Goal: Task Accomplishment & Management: Use online tool/utility

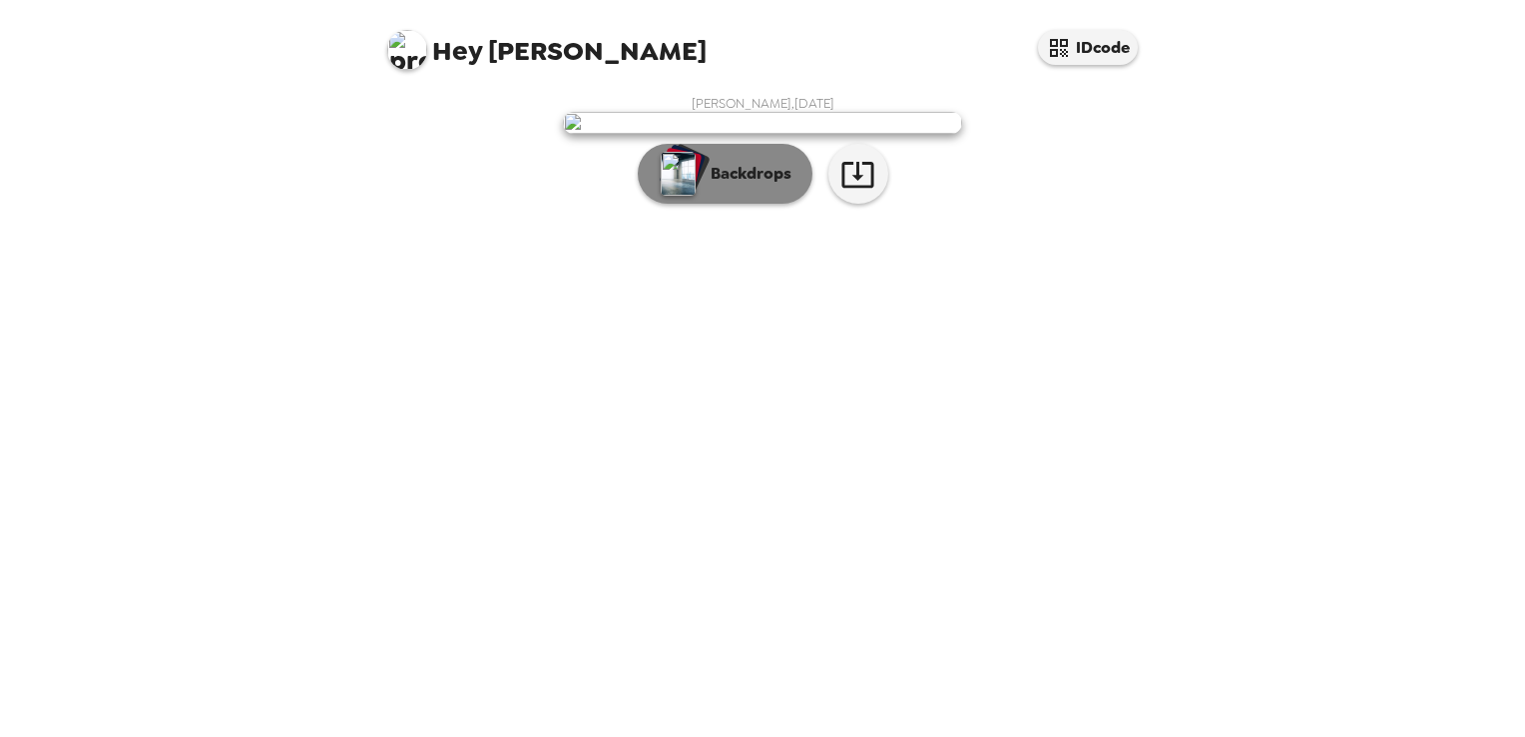
click at [732, 186] on p "Backdrops" at bounding box center [746, 174] width 91 height 24
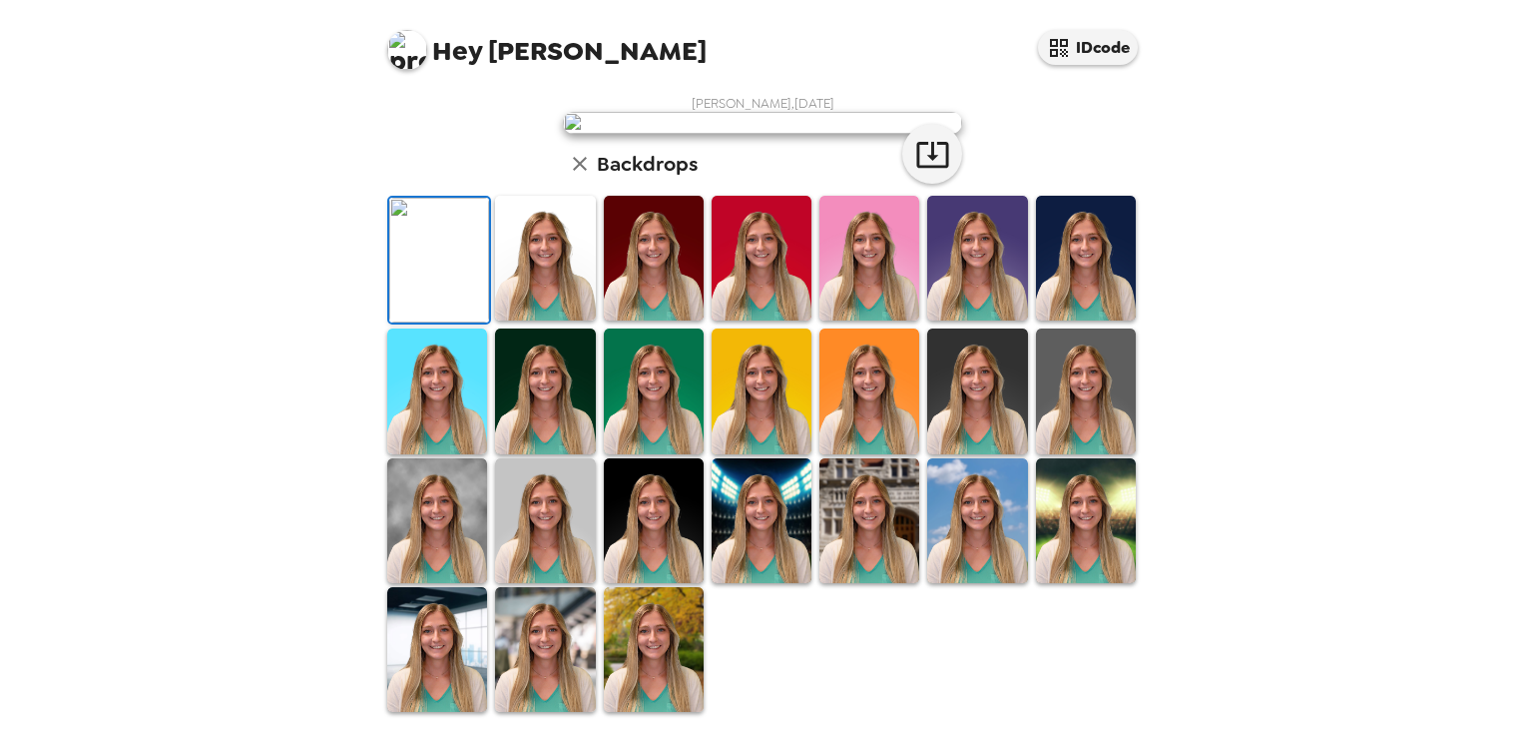
click at [809, 134] on img at bounding box center [762, 123] width 399 height 22
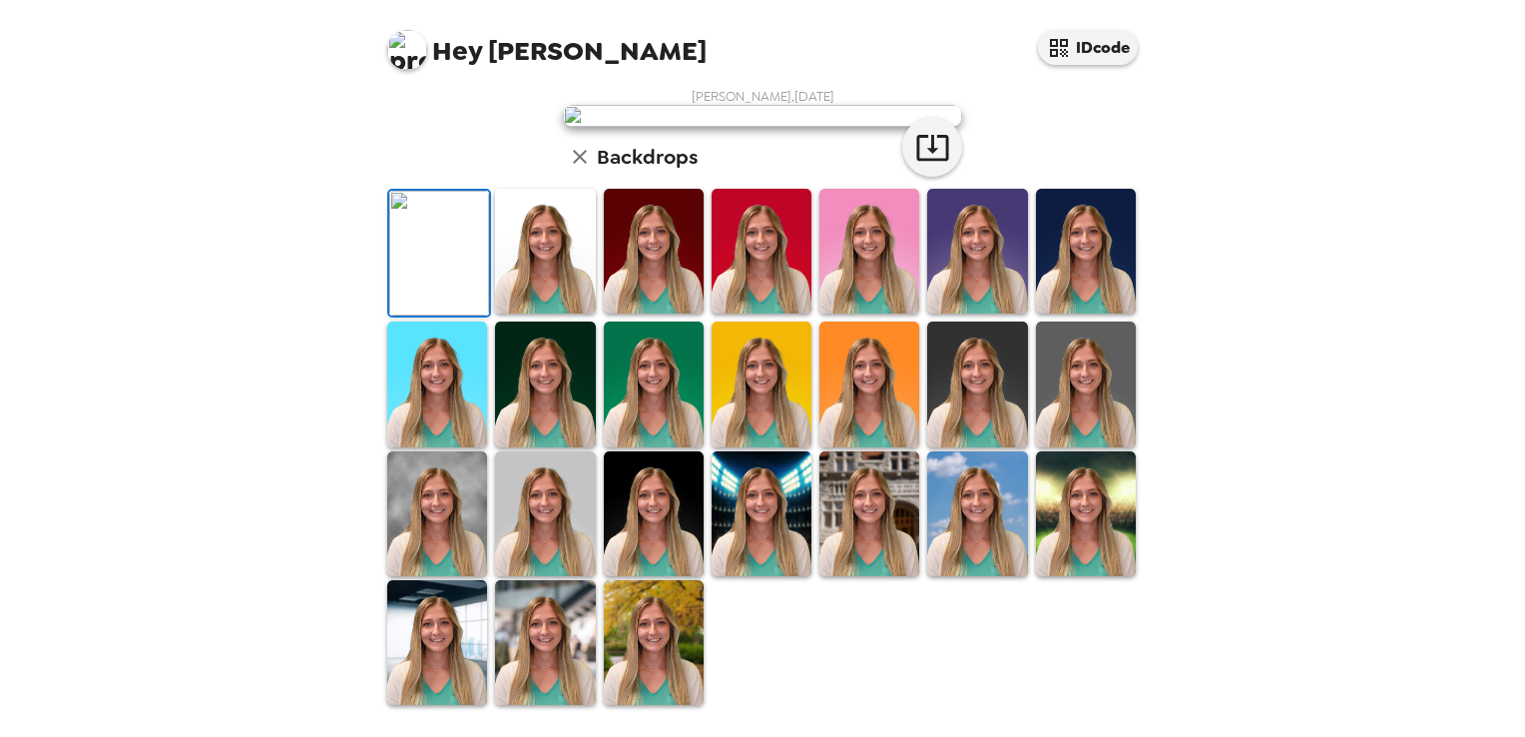
scroll to position [473, 0]
click at [633, 509] on img at bounding box center [654, 513] width 100 height 125
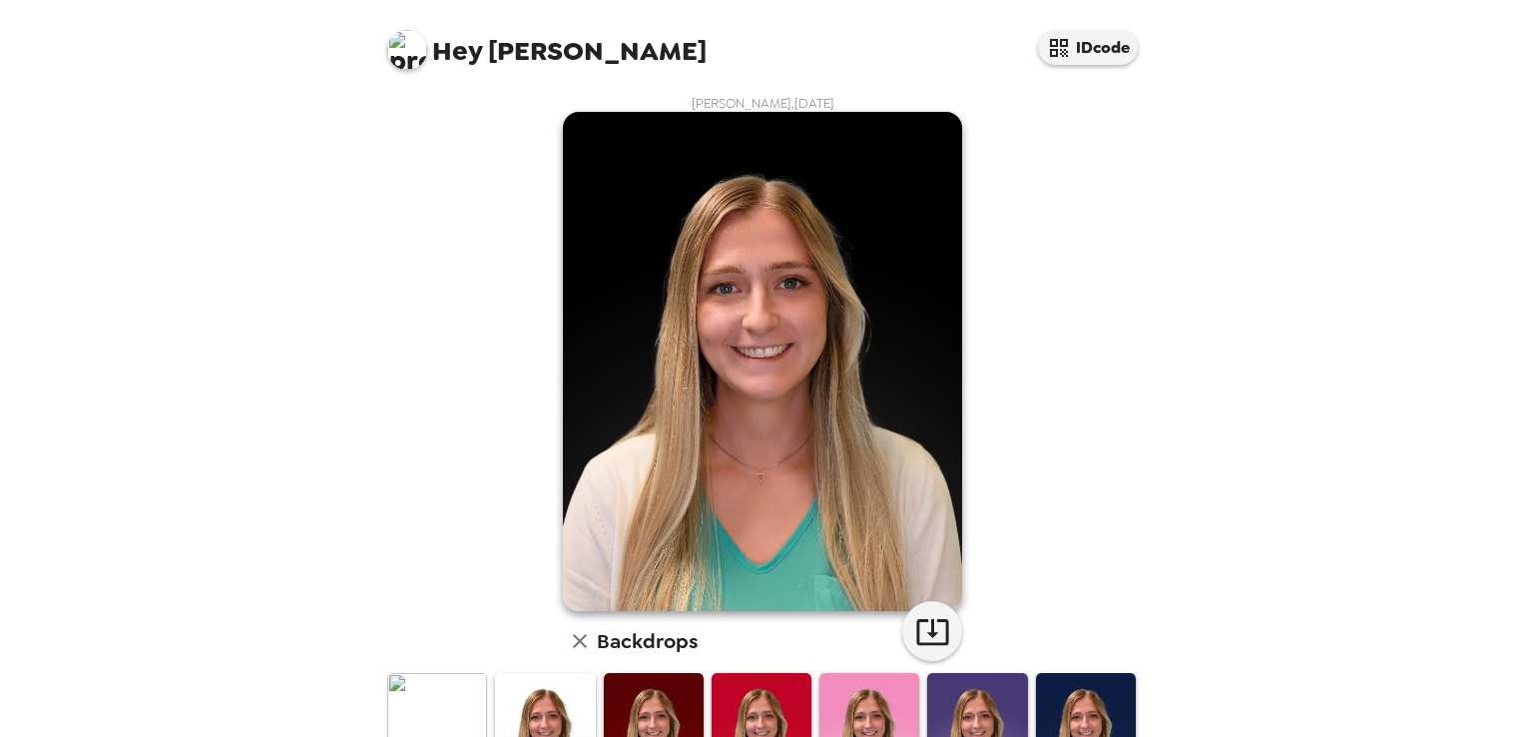
scroll to position [299, 0]
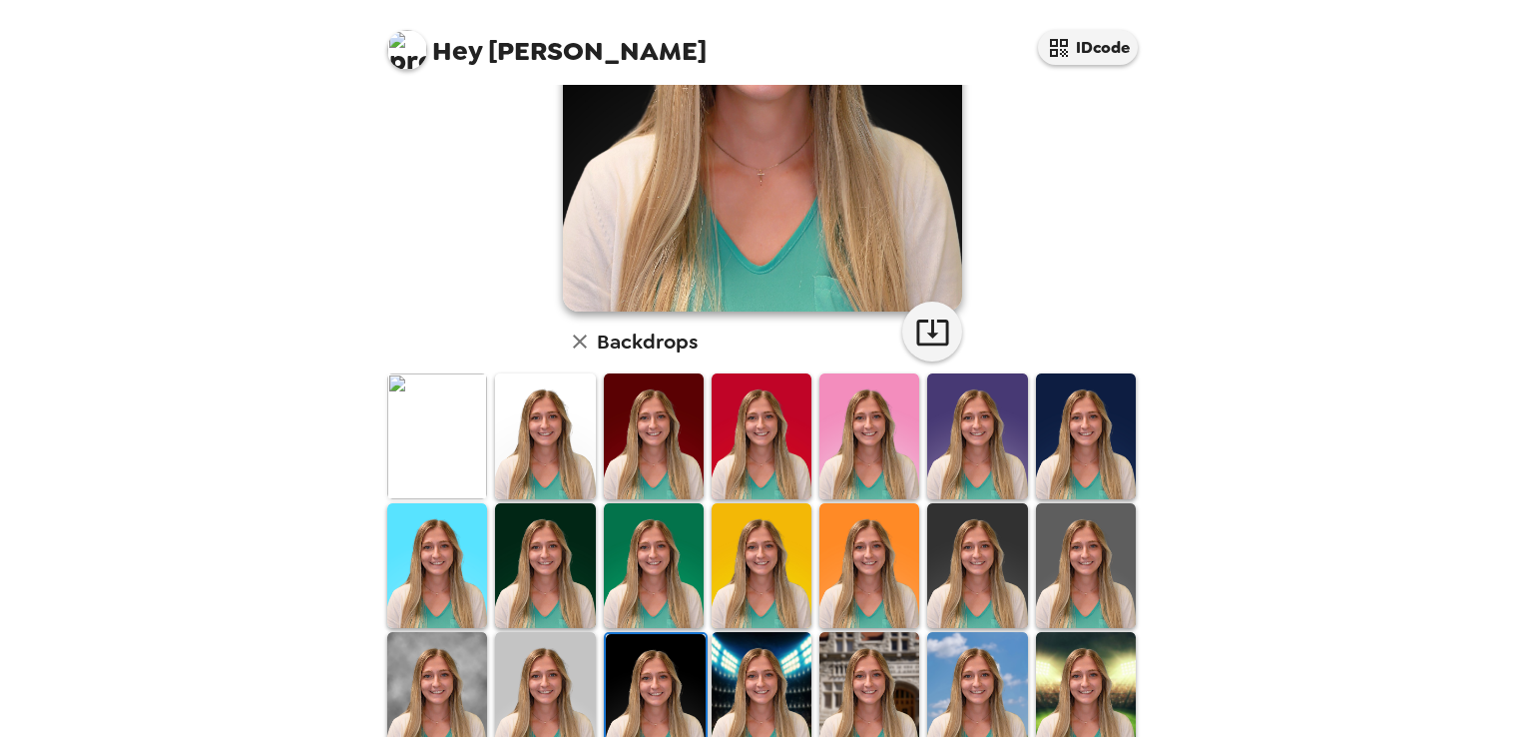
click at [555, 449] on img at bounding box center [545, 435] width 100 height 125
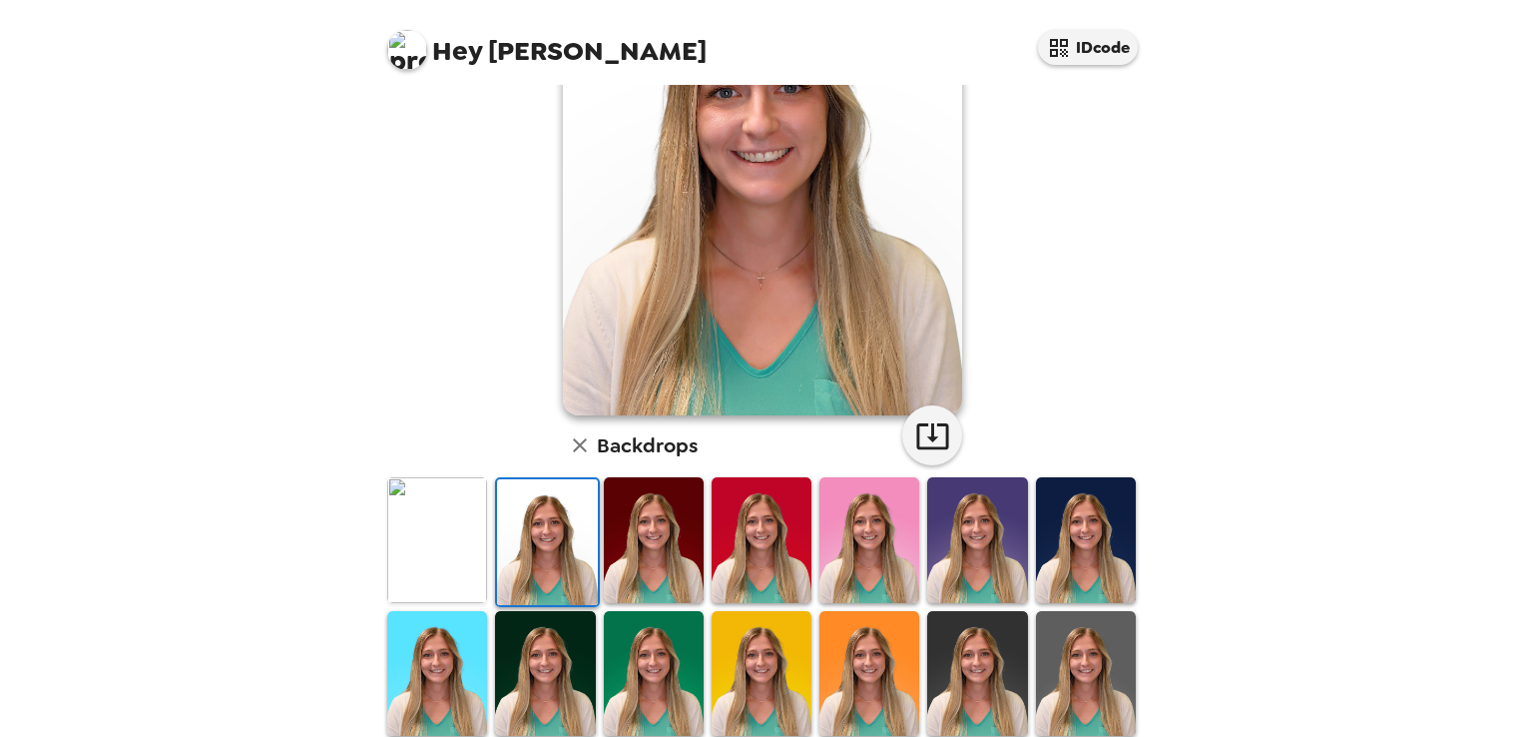
scroll to position [0, 0]
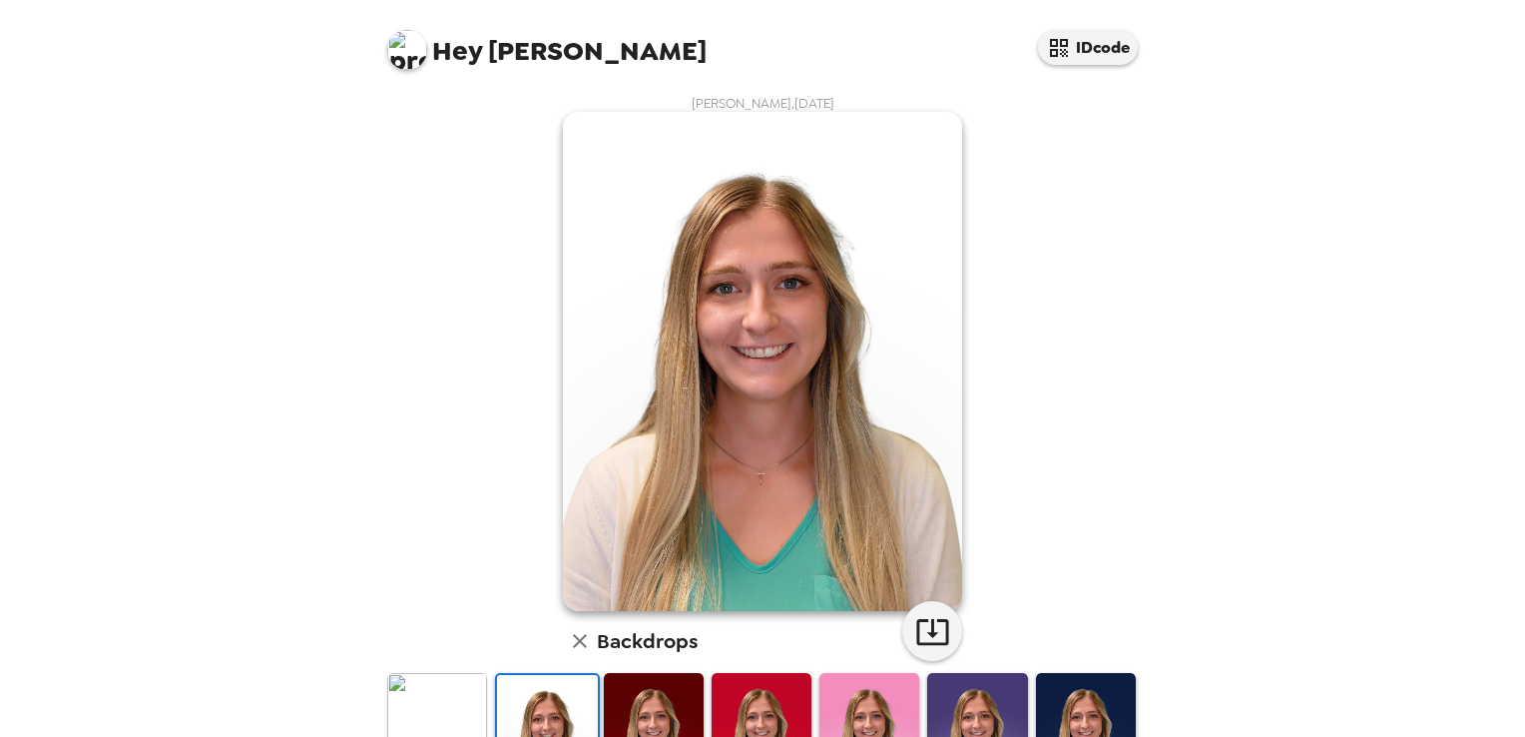
click at [1061, 698] on img at bounding box center [1086, 735] width 100 height 125
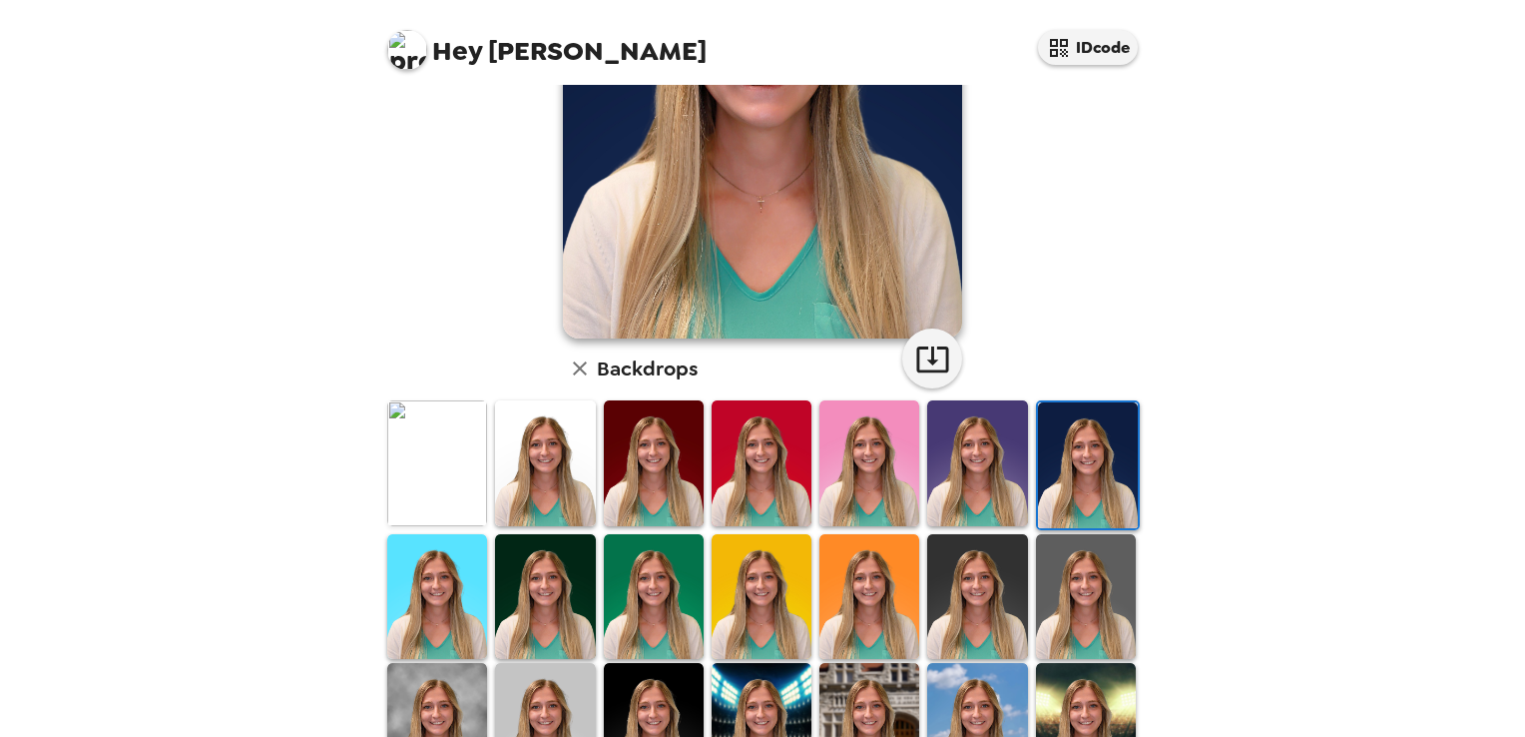
scroll to position [472, 0]
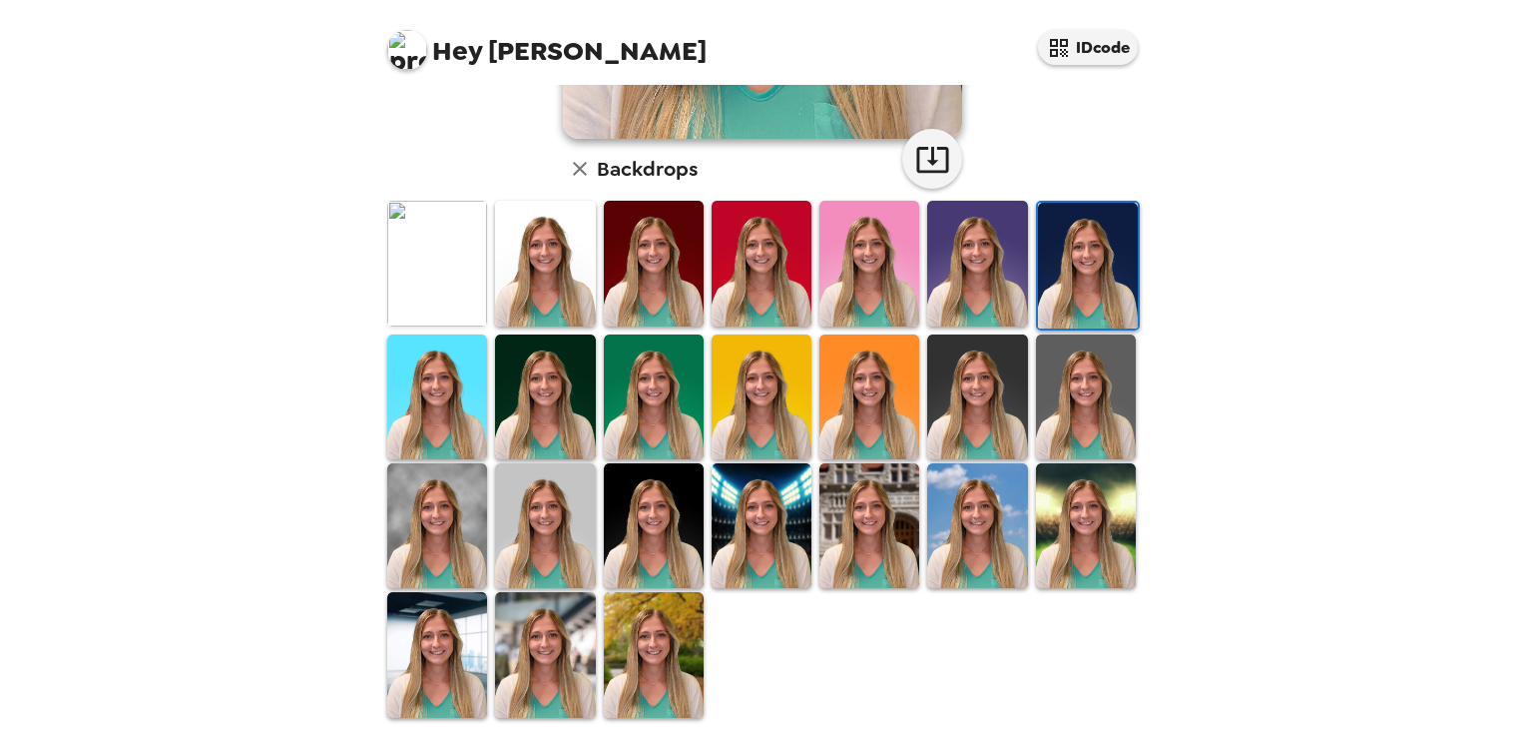
click at [630, 641] on img at bounding box center [654, 654] width 100 height 125
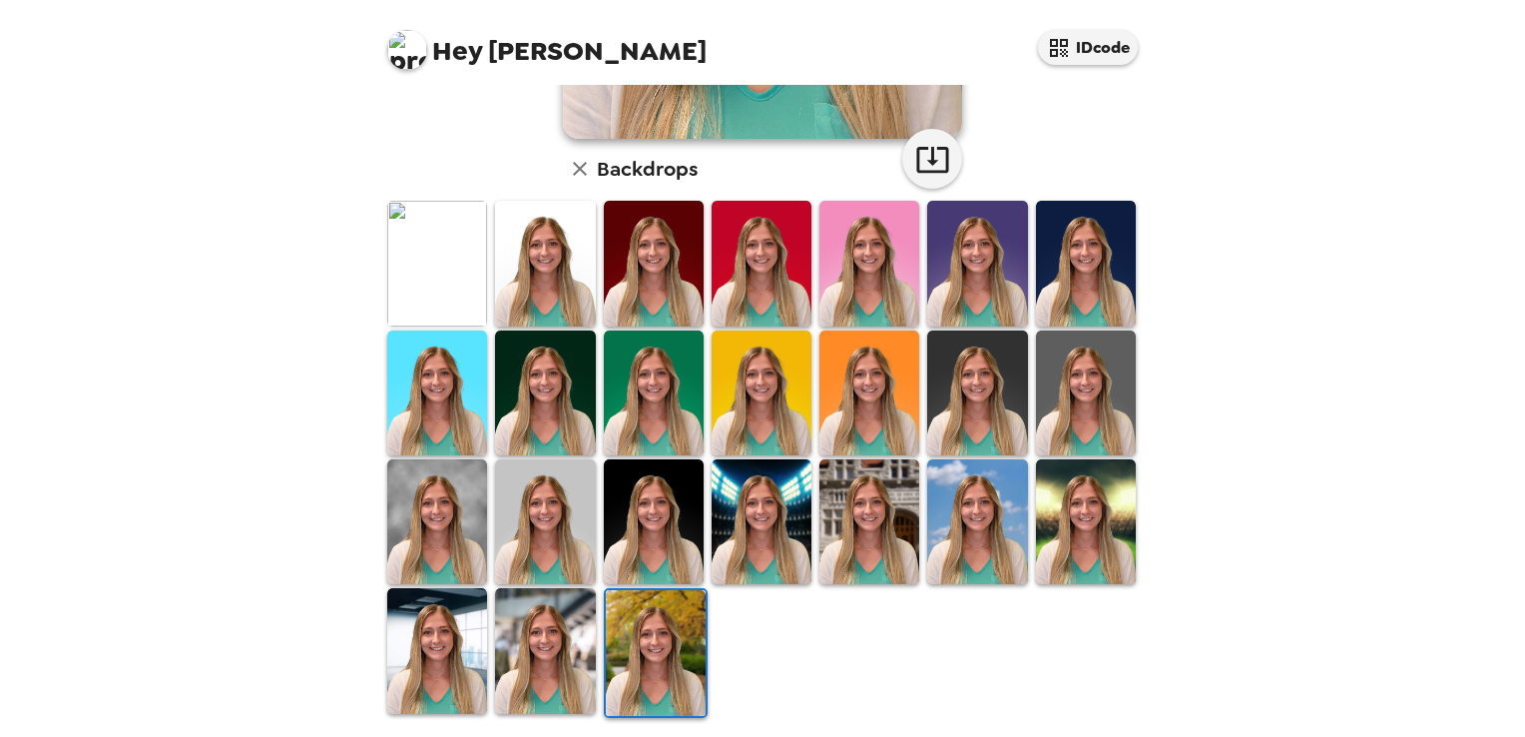
click at [1076, 509] on img at bounding box center [1086, 521] width 100 height 125
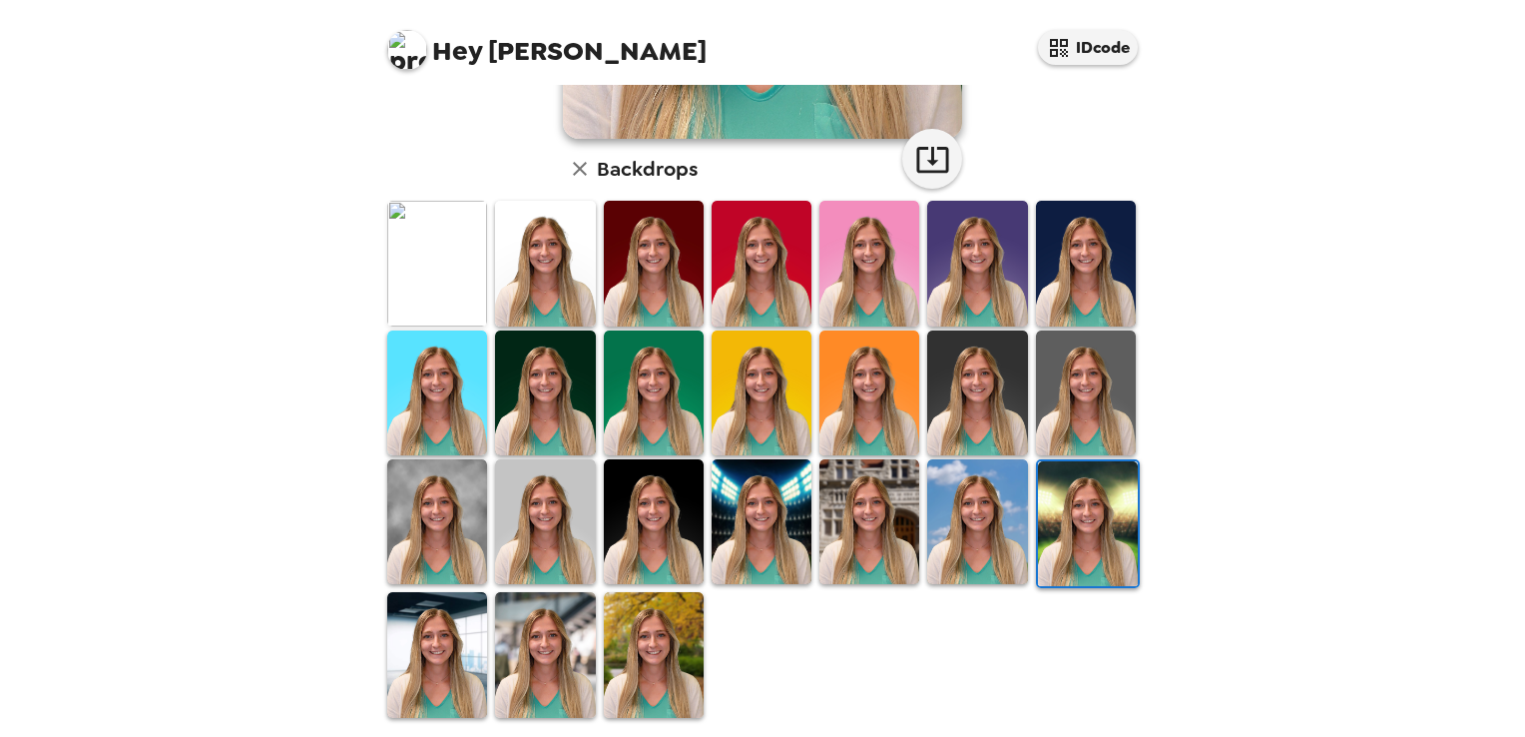
click at [765, 537] on img at bounding box center [762, 521] width 100 height 125
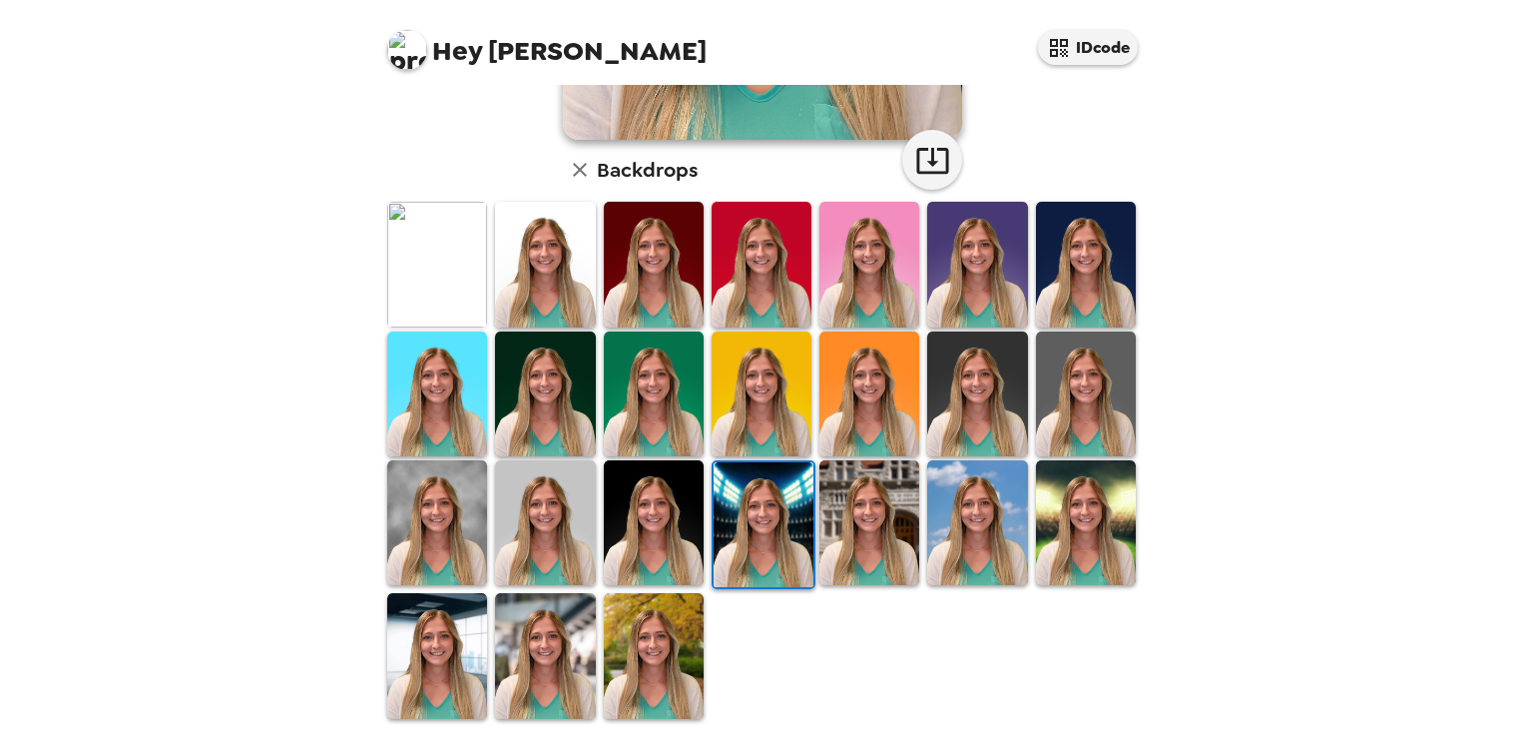
click at [644, 537] on img at bounding box center [654, 522] width 100 height 125
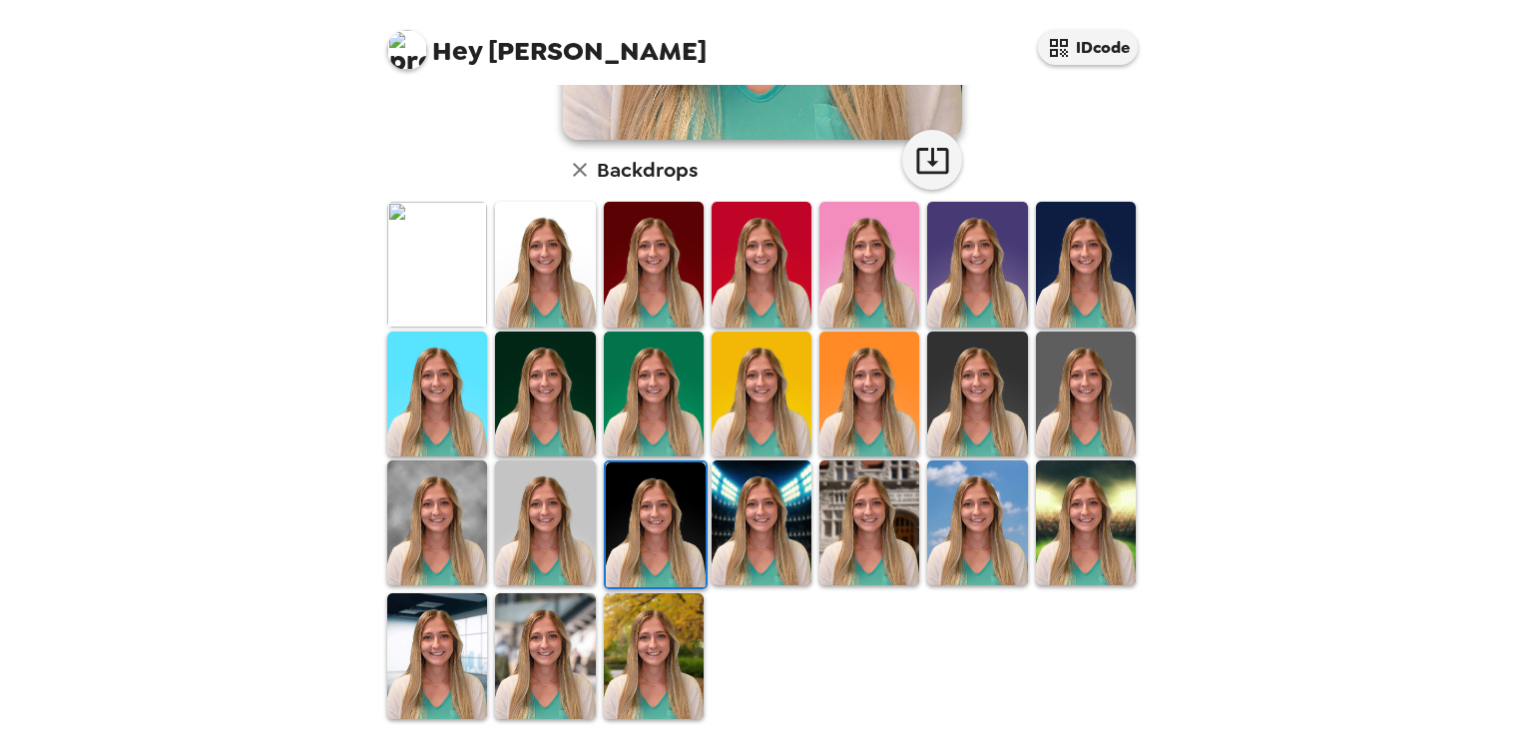
click at [583, 533] on img at bounding box center [545, 522] width 100 height 125
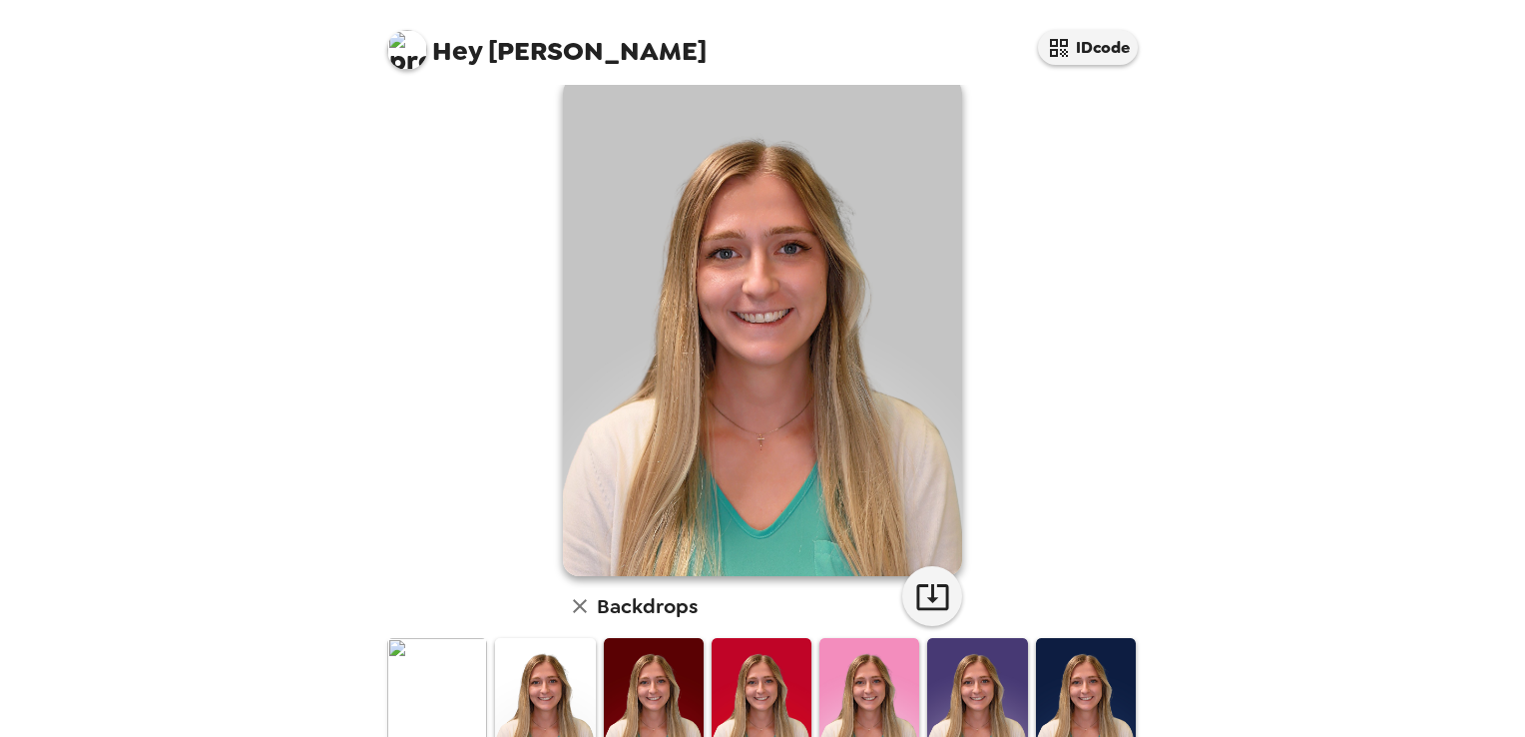
scroll to position [0, 0]
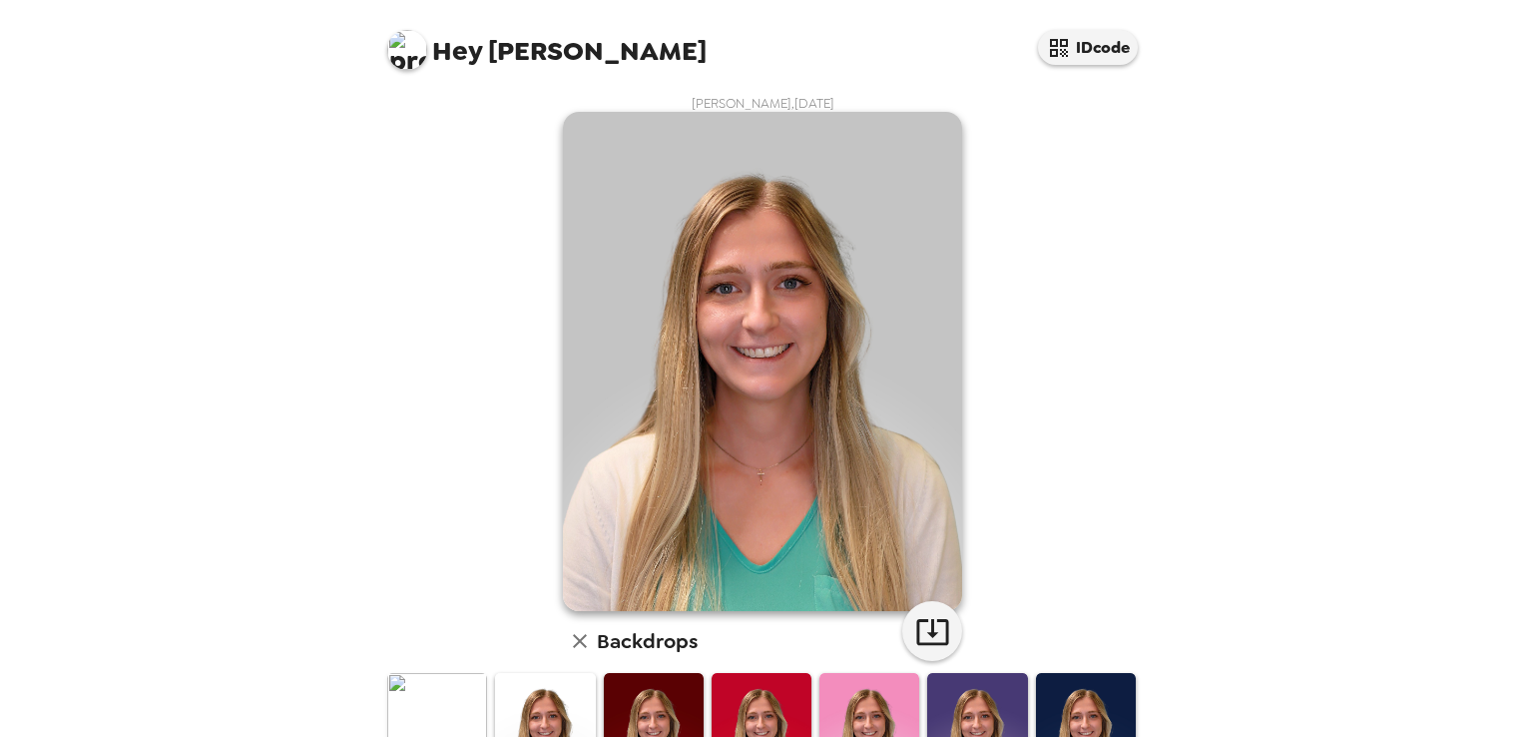
click at [1114, 708] on img at bounding box center [1086, 735] width 100 height 125
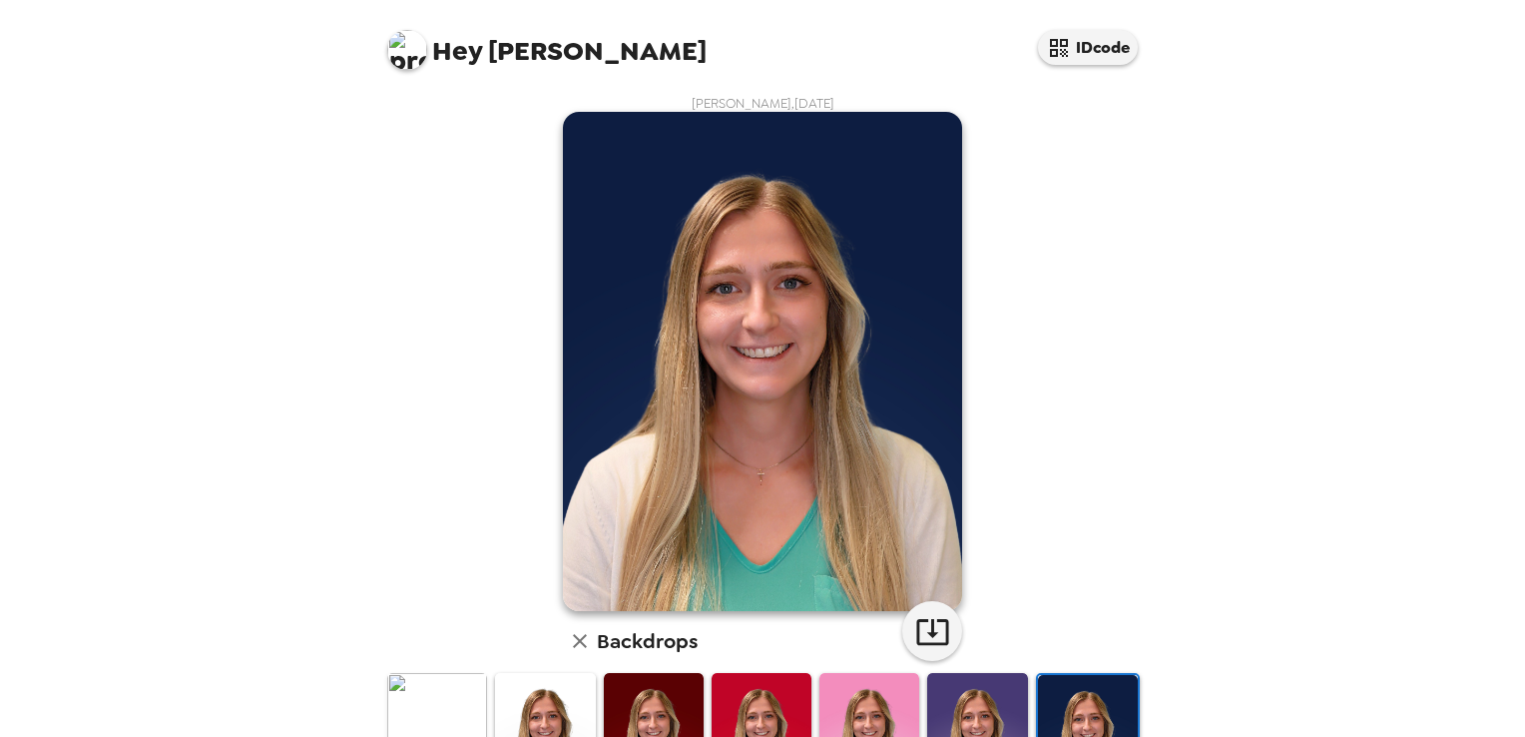
click at [542, 684] on img at bounding box center [545, 735] width 100 height 125
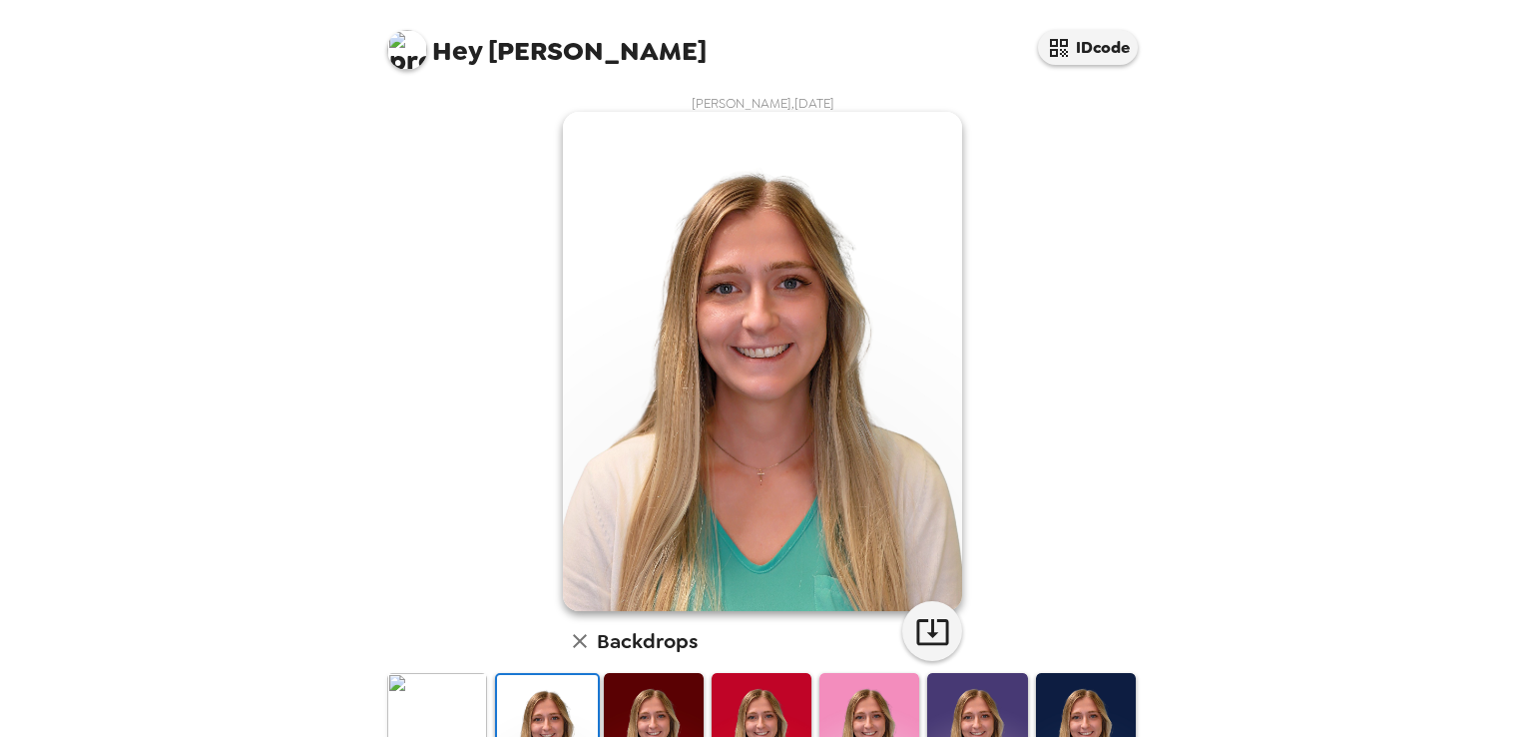
click at [1072, 693] on img at bounding box center [1086, 735] width 100 height 125
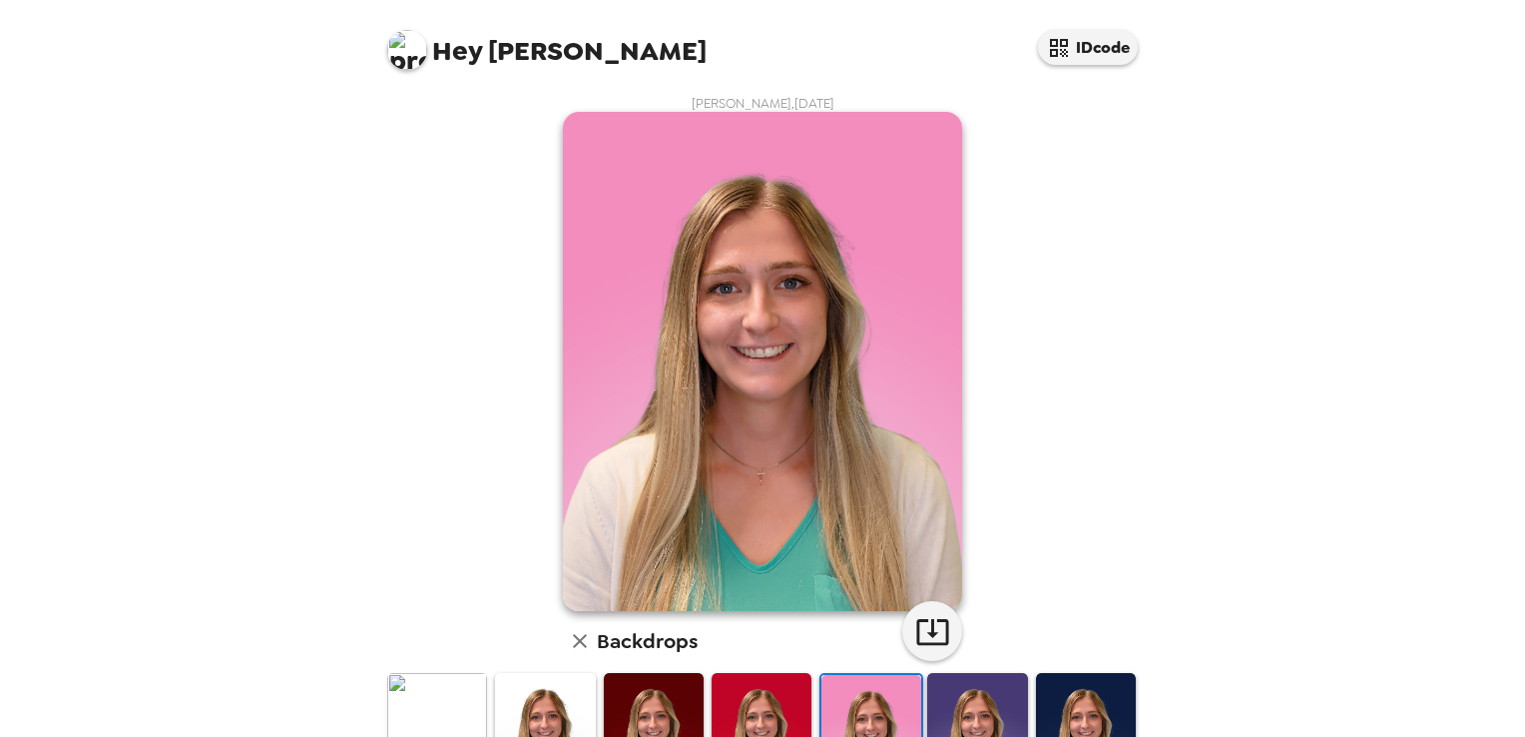
scroll to position [200, 0]
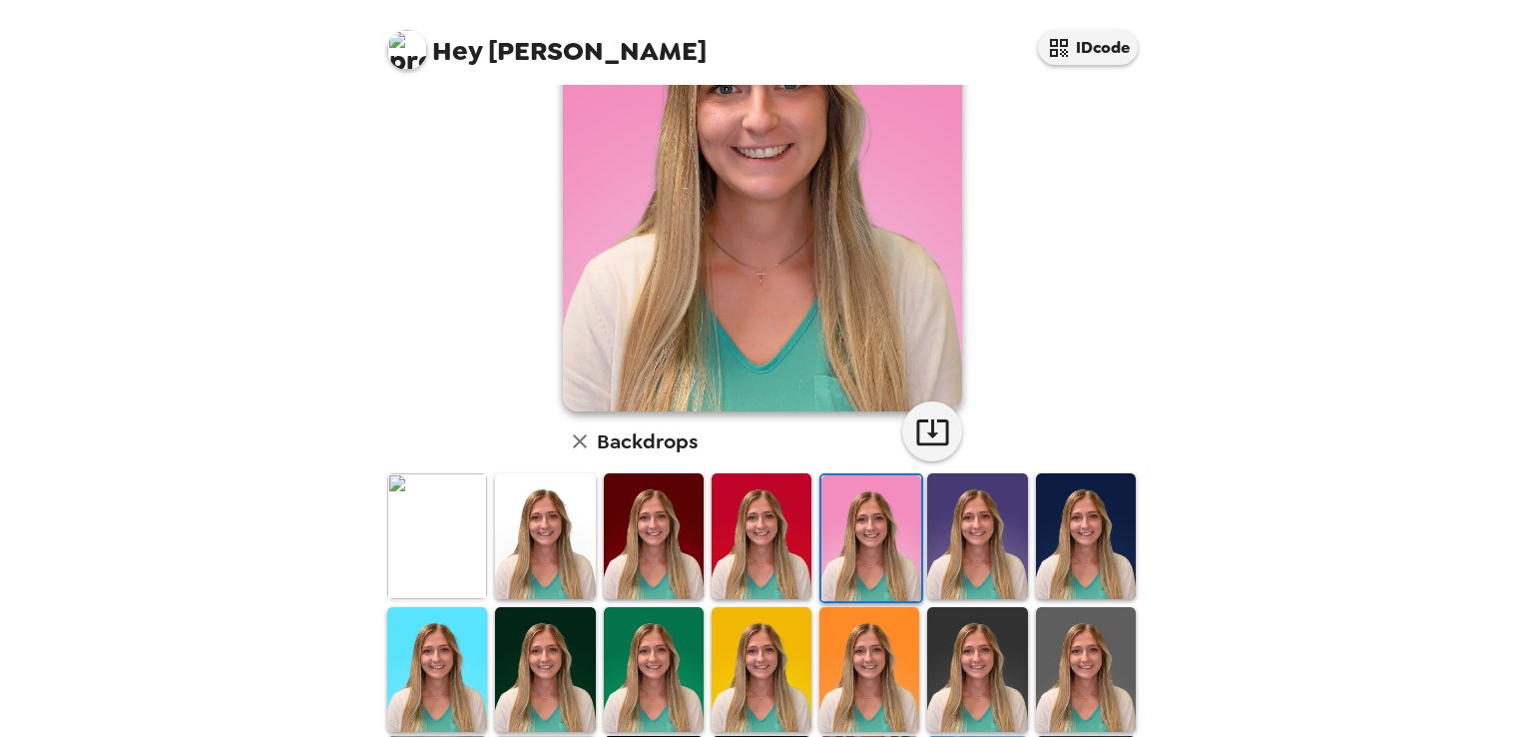
click at [471, 659] on img at bounding box center [437, 669] width 100 height 125
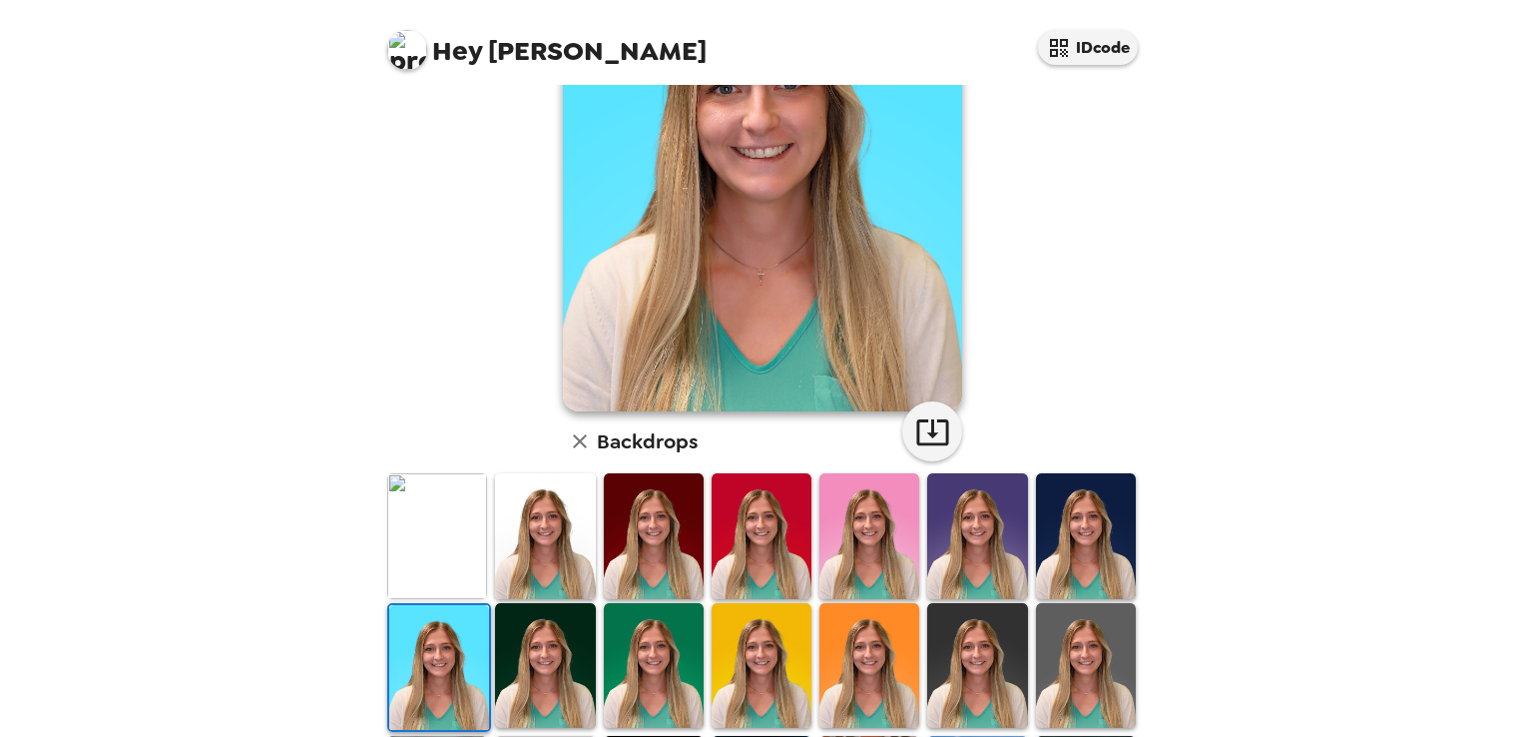
click at [459, 552] on img at bounding box center [437, 535] width 100 height 125
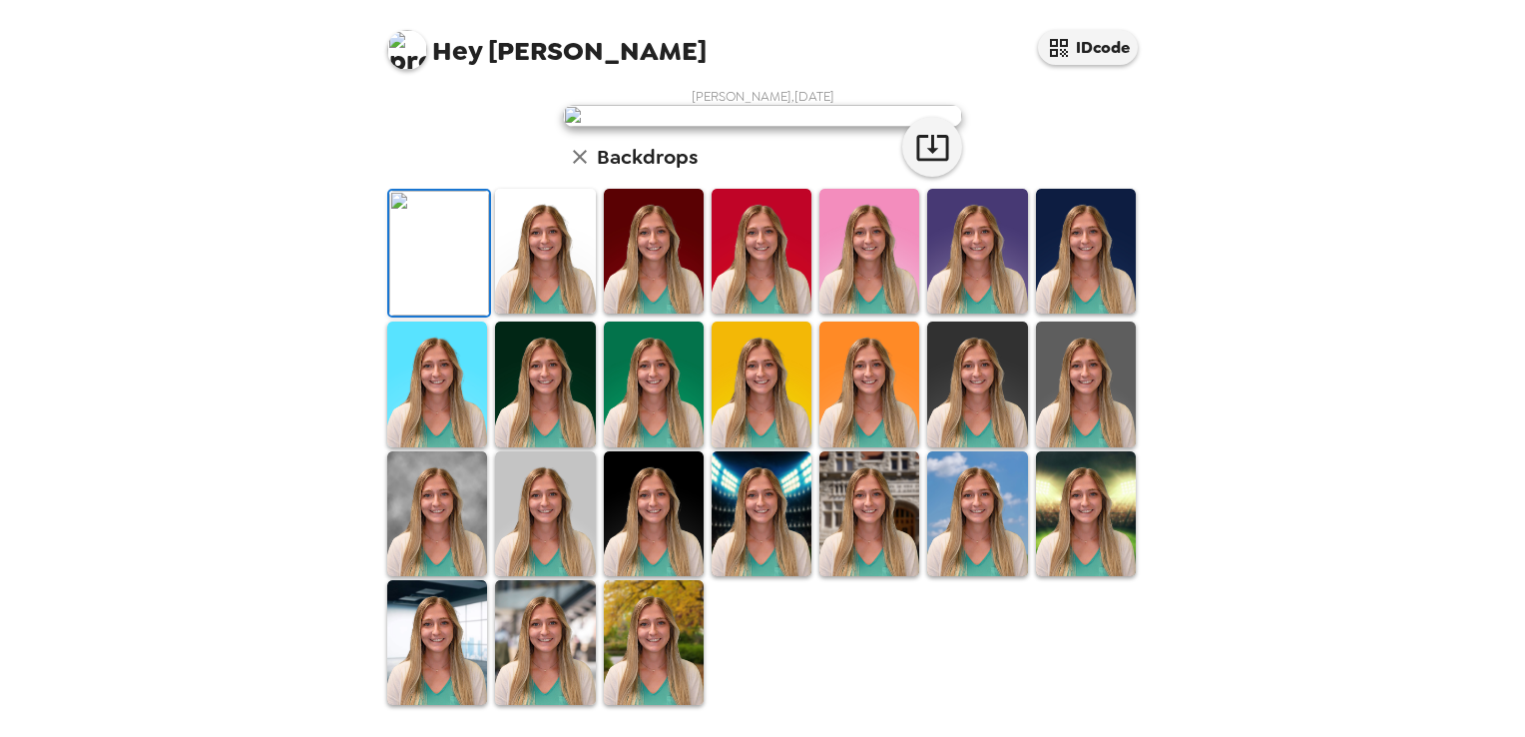
scroll to position [0, 0]
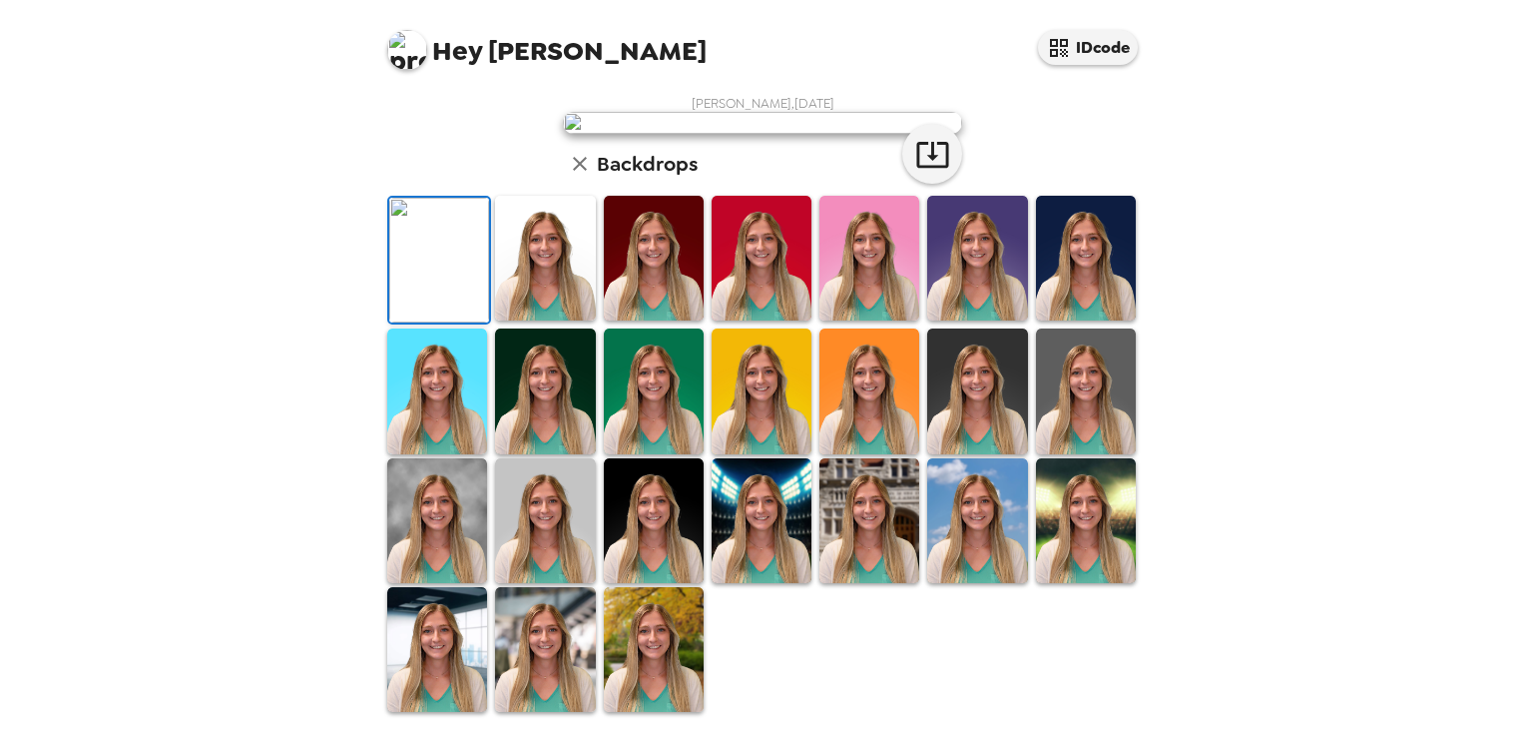
click at [1090, 320] on img at bounding box center [1086, 258] width 100 height 125
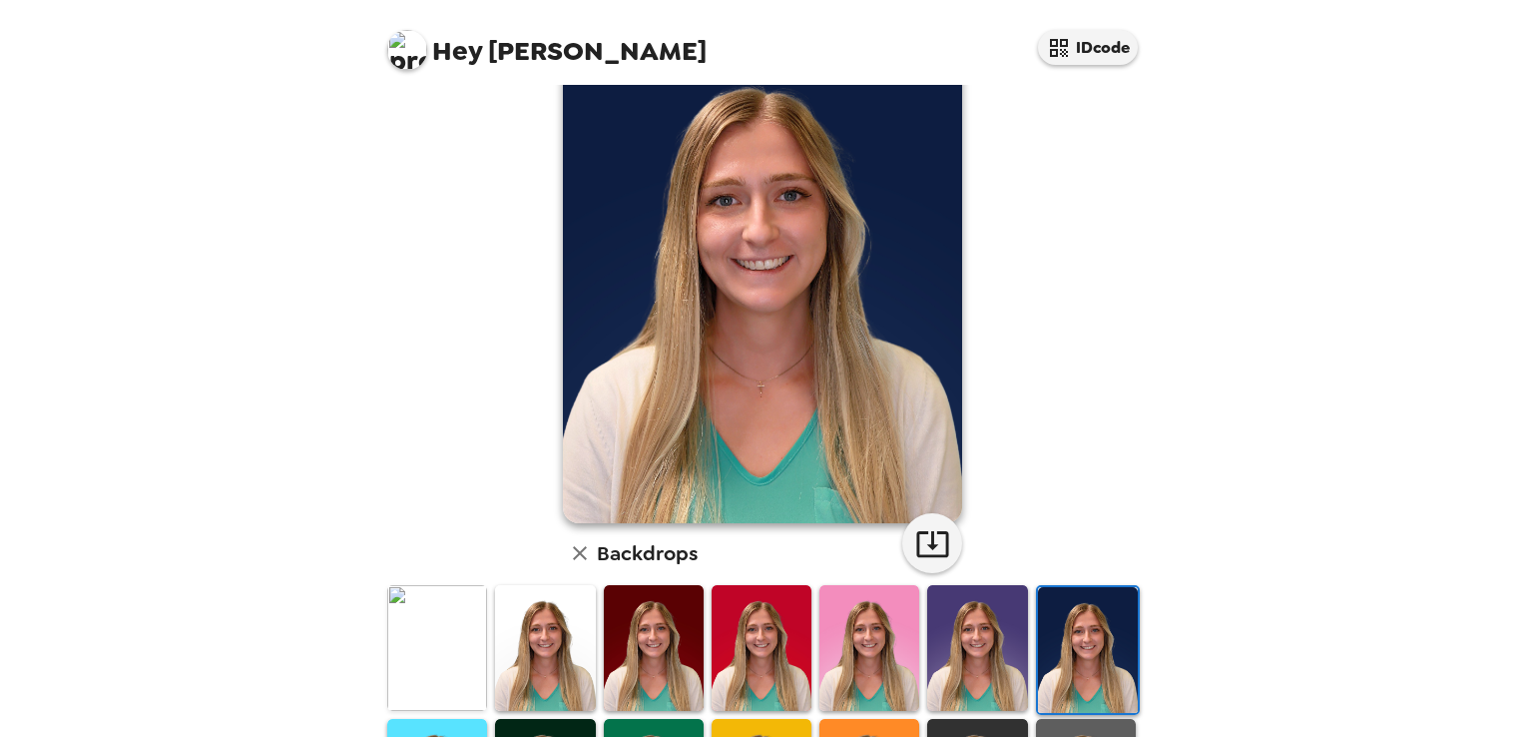
scroll to position [100, 0]
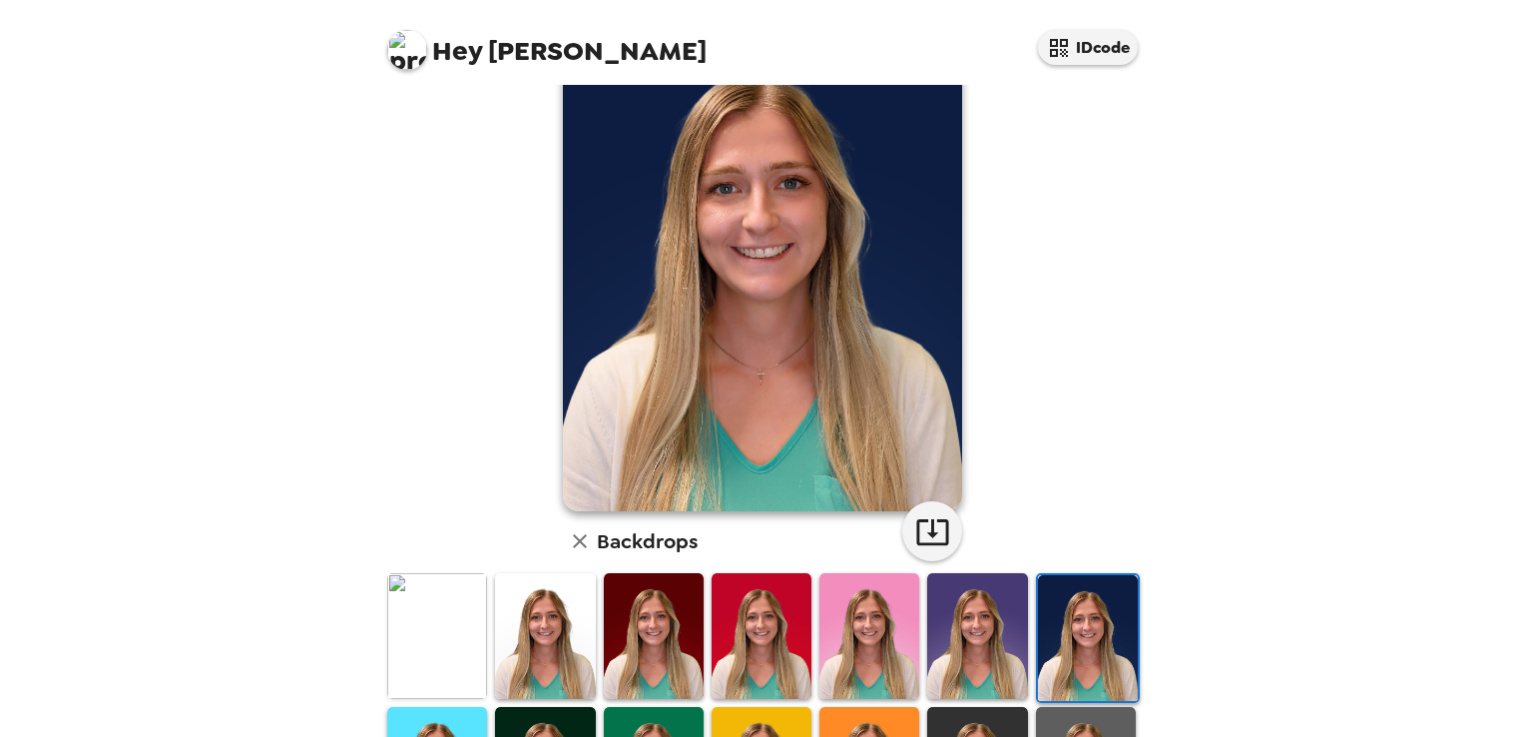
click at [521, 652] on img at bounding box center [545, 635] width 100 height 125
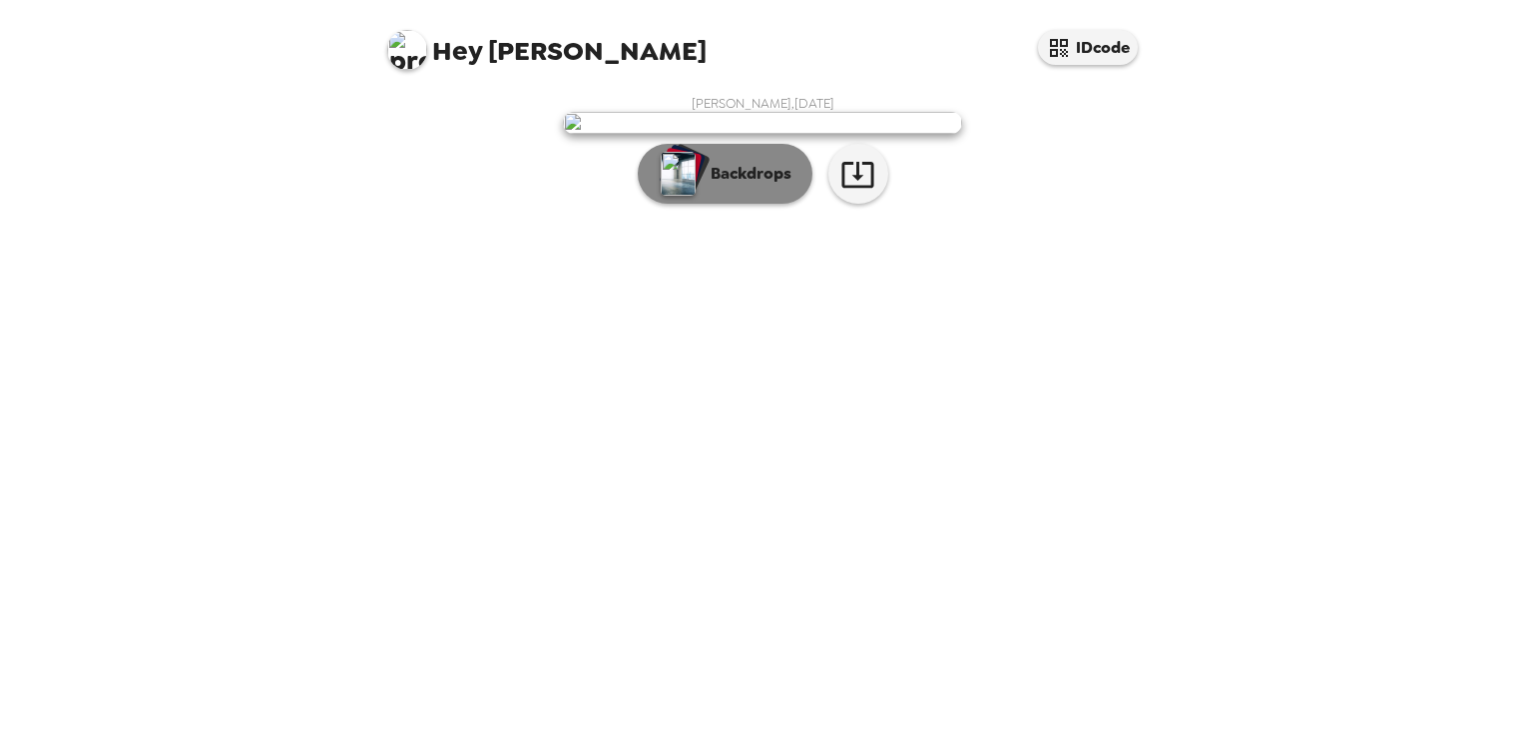
click at [747, 186] on p "Backdrops" at bounding box center [746, 174] width 91 height 24
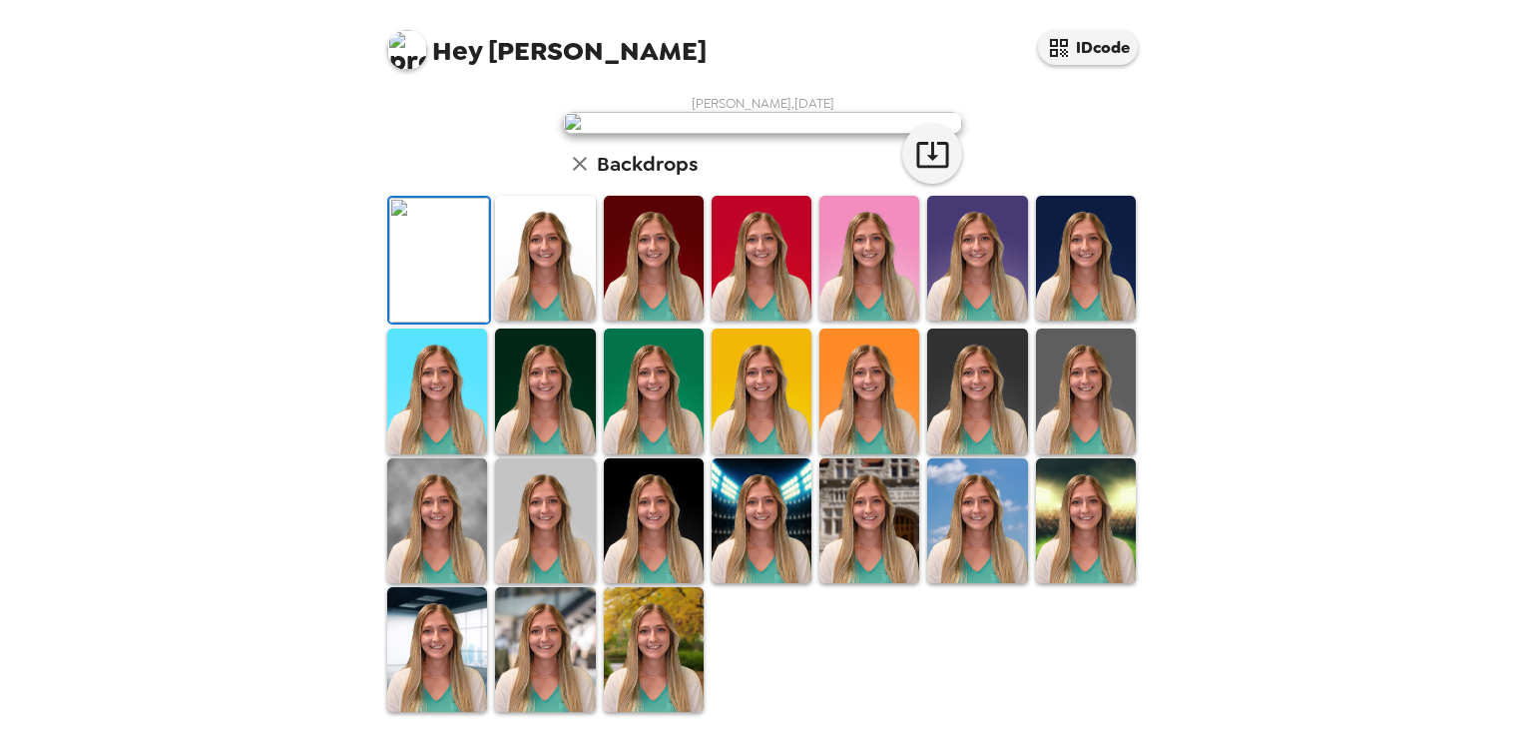
scroll to position [156, 0]
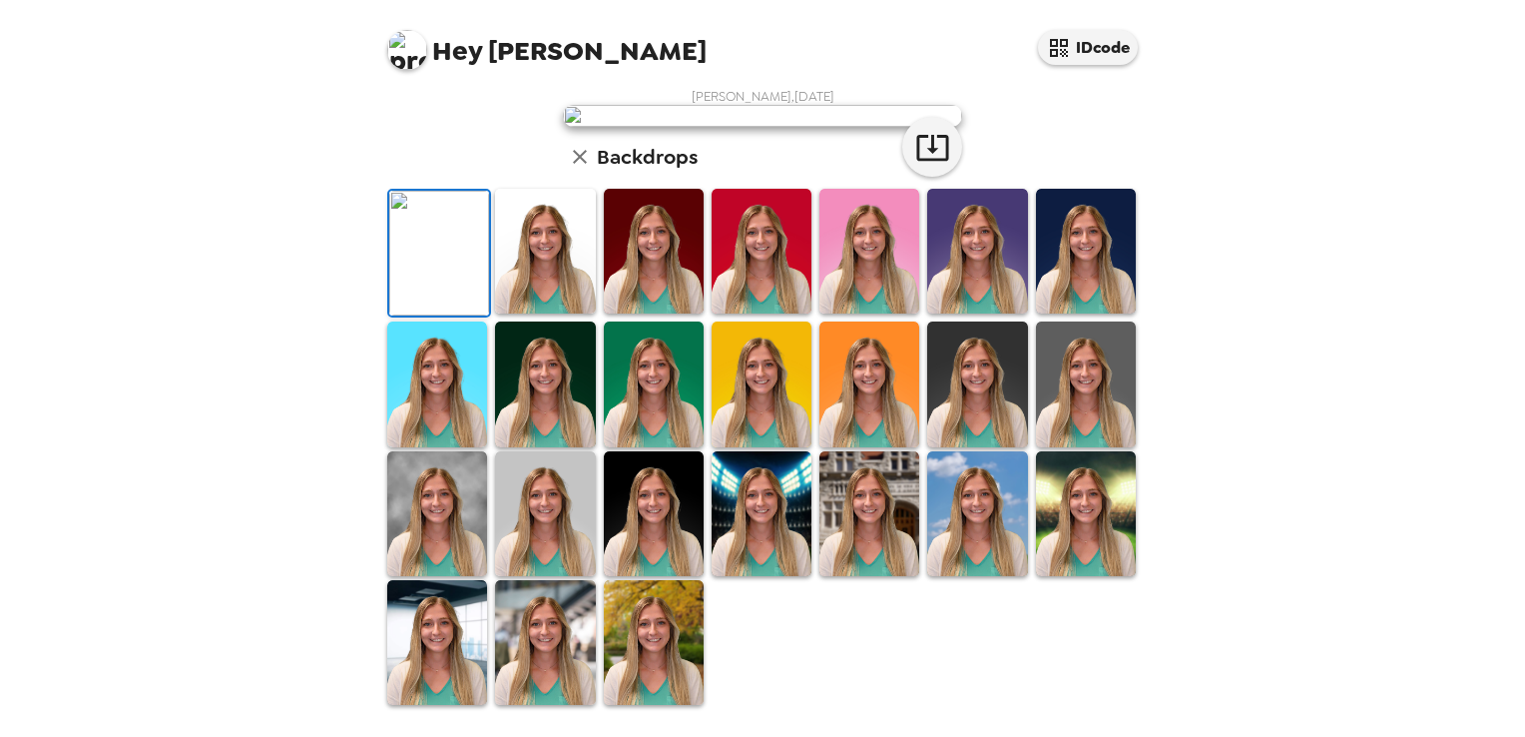
click at [1067, 313] on img at bounding box center [1086, 251] width 100 height 125
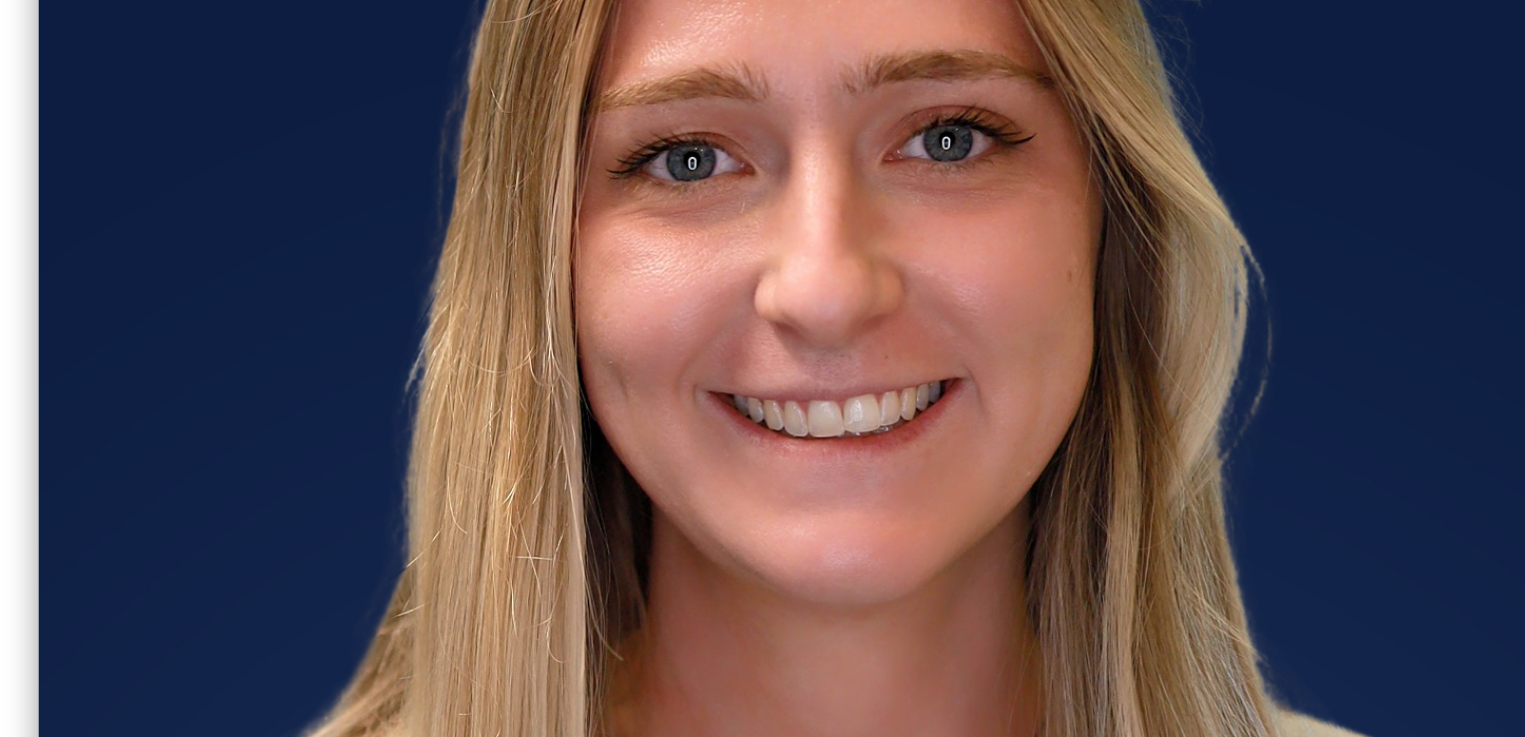
scroll to position [4, 0]
